Goal: Information Seeking & Learning: Check status

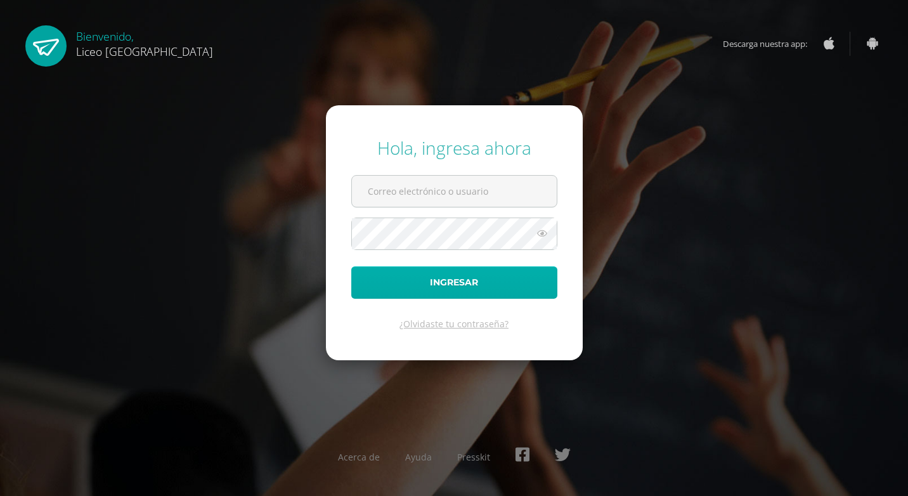
type input "[EMAIL_ADDRESS][DOMAIN_NAME]"
click at [459, 283] on button "Ingresar" at bounding box center [454, 282] width 206 height 32
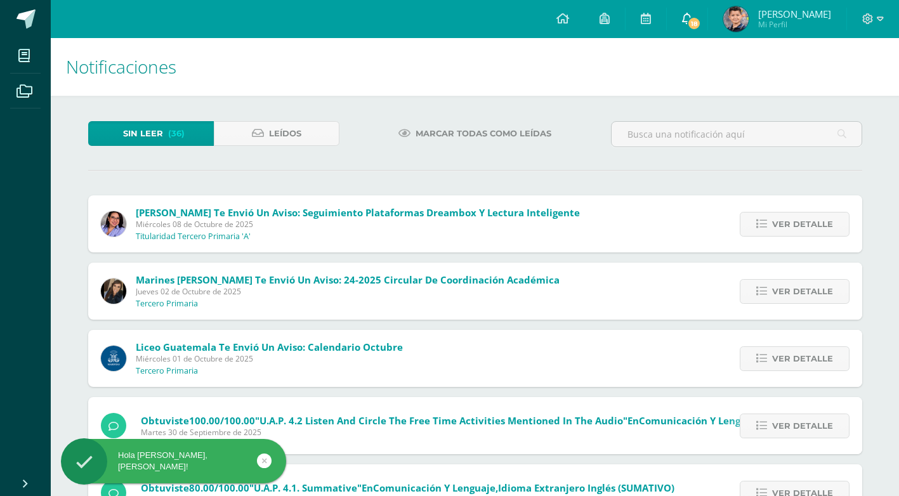
click at [697, 18] on span "18" at bounding box center [694, 23] width 14 height 14
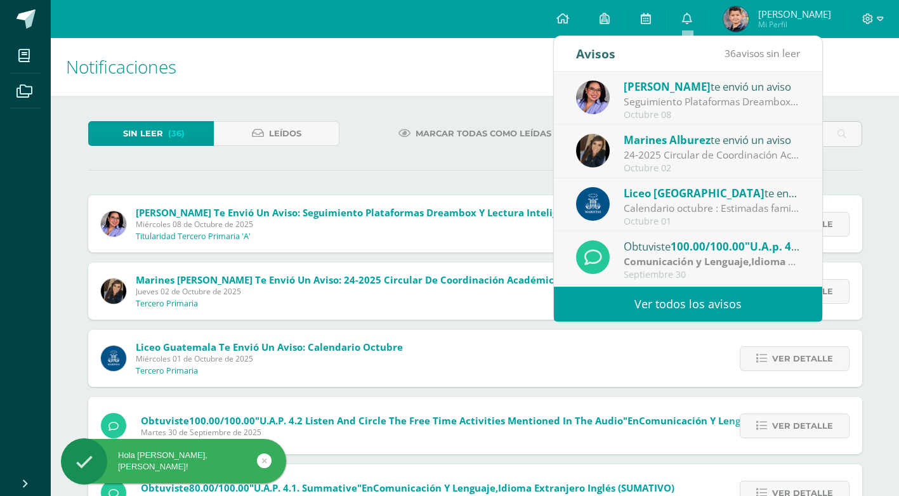
click at [669, 93] on span "[PERSON_NAME]" at bounding box center [667, 86] width 87 height 15
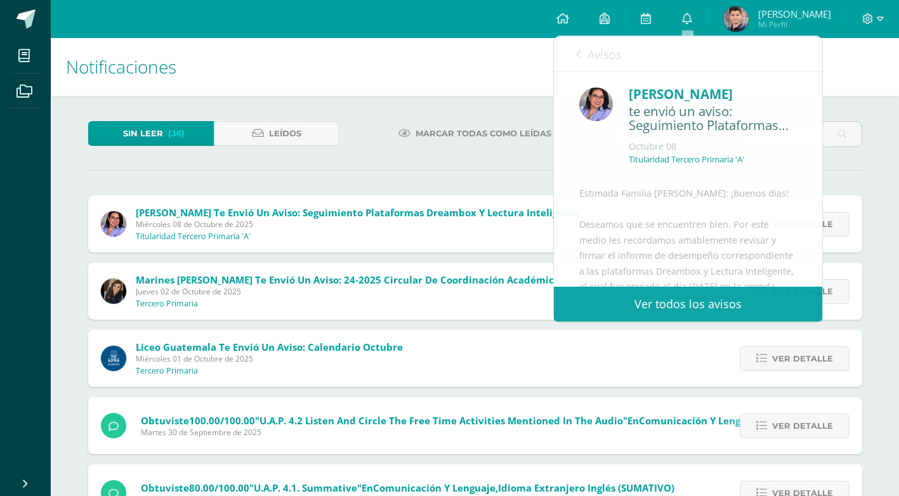
click at [757, 13] on span "Fernando Rafael Mi Perfil" at bounding box center [777, 18] width 113 height 25
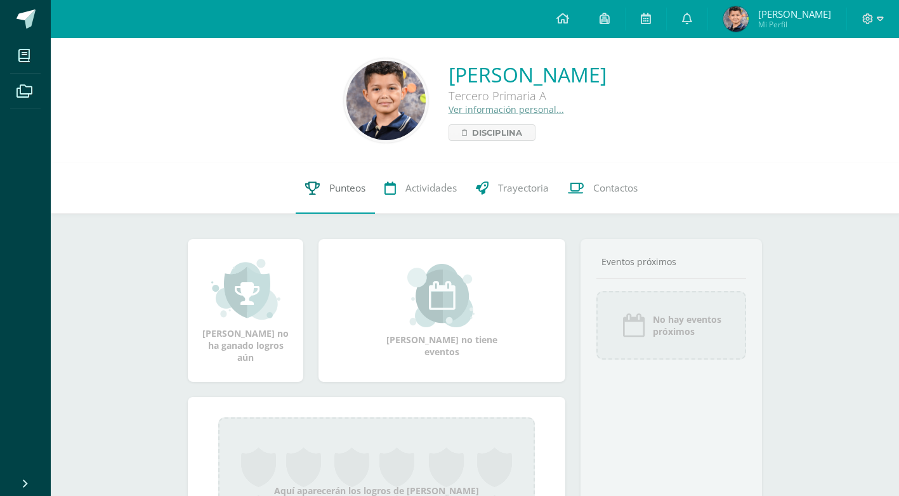
click at [347, 188] on span "Punteos" at bounding box center [347, 187] width 36 height 13
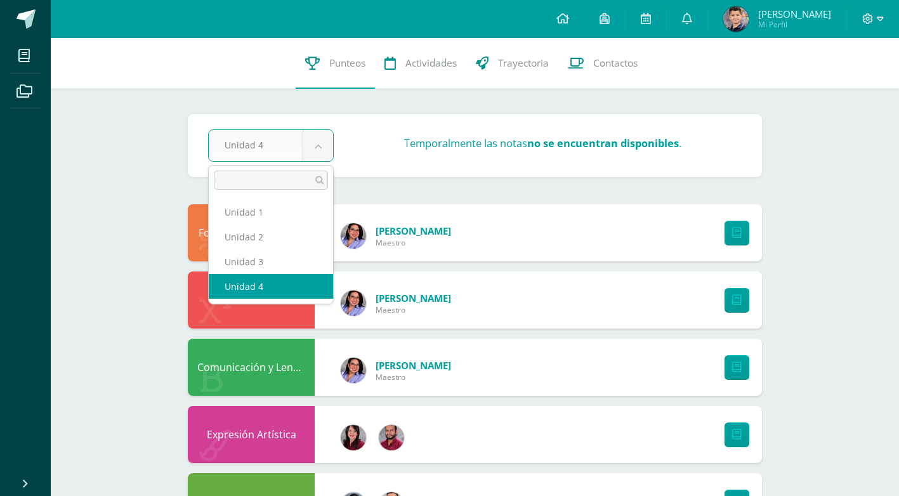
click at [266, 150] on body "Mis cursos Archivos Cerrar panel Comunicación y Lenguaje,Idioma Español Tercero…" at bounding box center [449, 412] width 899 height 825
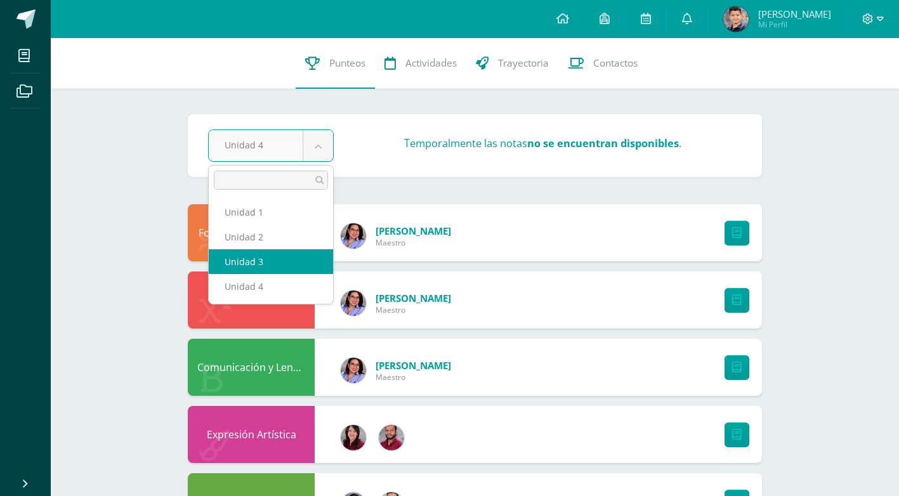
select select "Unidad 3"
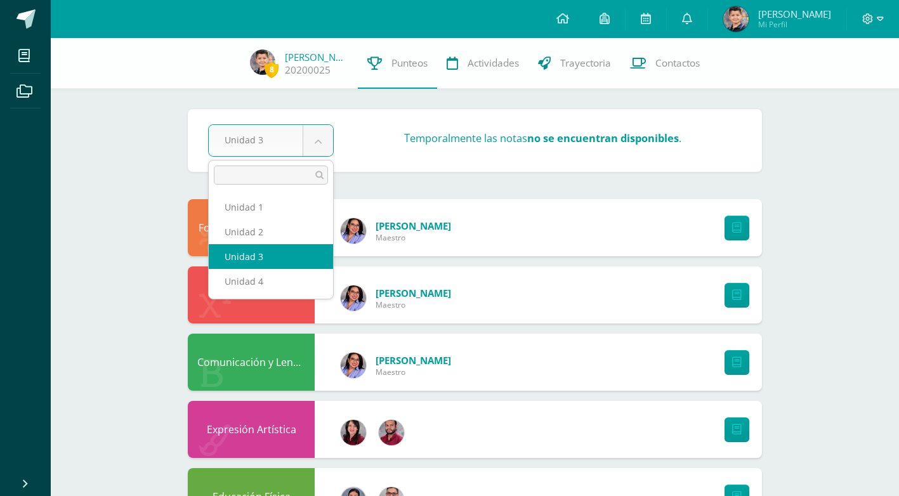
click at [275, 147] on body "Mis cursos Archivos Cerrar panel Comunicación y Lenguaje,Idioma Español Tercero…" at bounding box center [449, 410] width 899 height 820
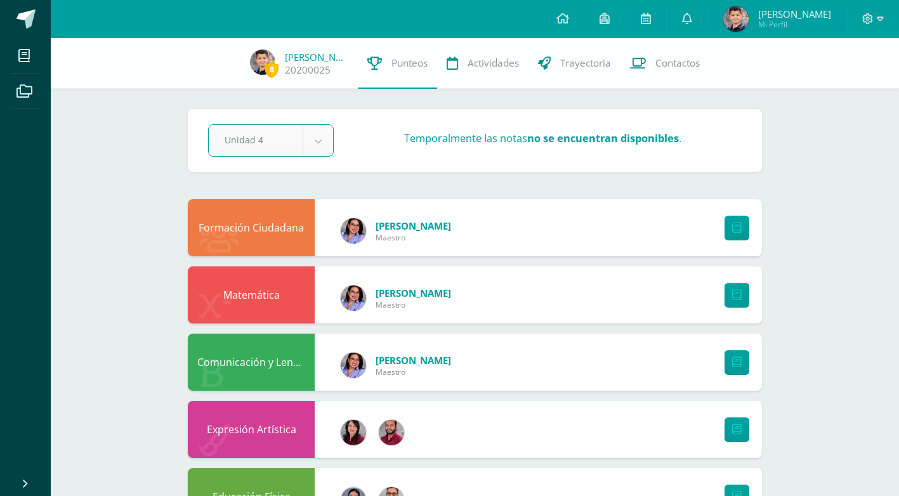
select select "Unidad 4"
